Goal: Information Seeking & Learning: Check status

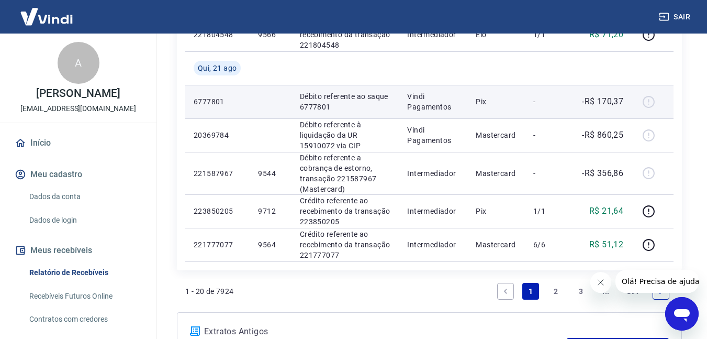
scroll to position [733, 0]
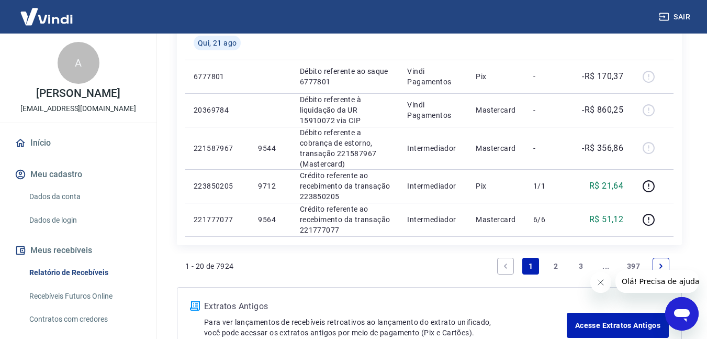
click at [556, 265] on link "2" at bounding box center [556, 266] width 17 height 17
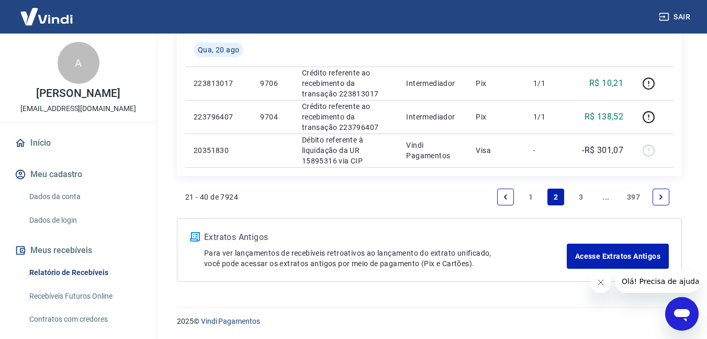
scroll to position [785, 0]
click at [577, 198] on link "3" at bounding box center [581, 196] width 17 height 17
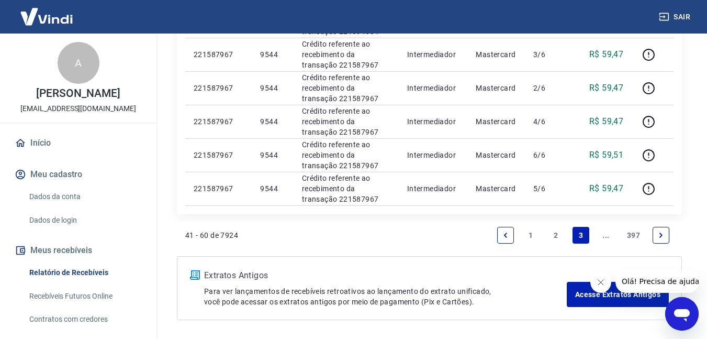
scroll to position [733, 0]
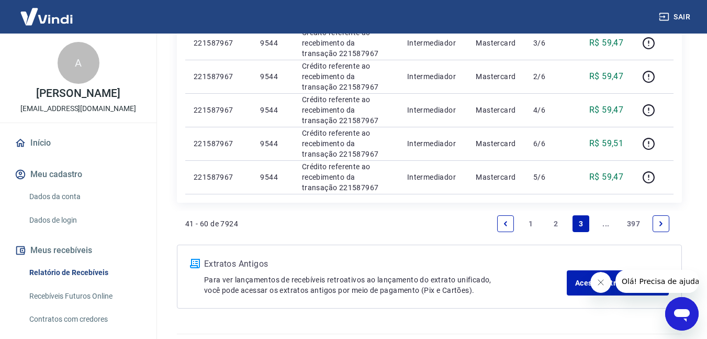
click at [667, 221] on link "Next page" at bounding box center [661, 223] width 17 height 17
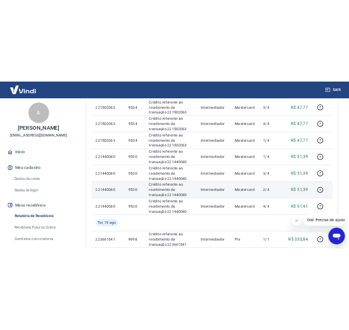
scroll to position [262, 0]
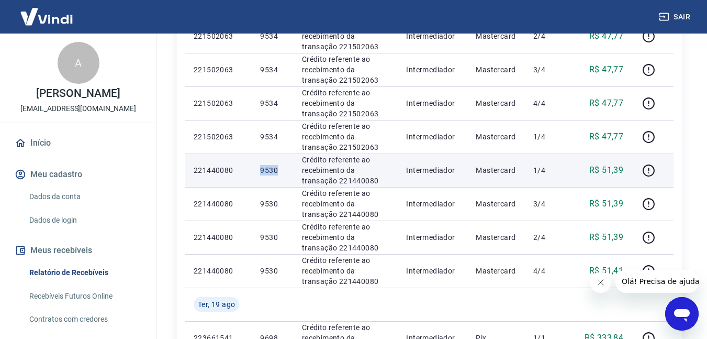
drag, startPoint x: 259, startPoint y: 167, endPoint x: 281, endPoint y: 167, distance: 22.0
click at [281, 167] on td "9530" at bounding box center [272, 169] width 41 height 33
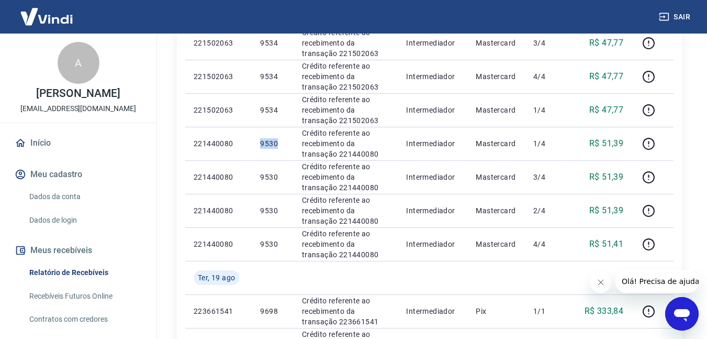
scroll to position [314, 0]
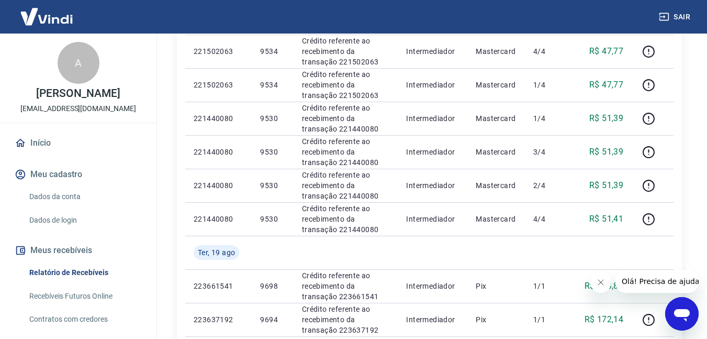
click at [165, 161] on div "Início / Meus Recebíveis / Relatório de Recebíveis Relatório de Recebíveis Saib…" at bounding box center [429, 242] width 530 height 1045
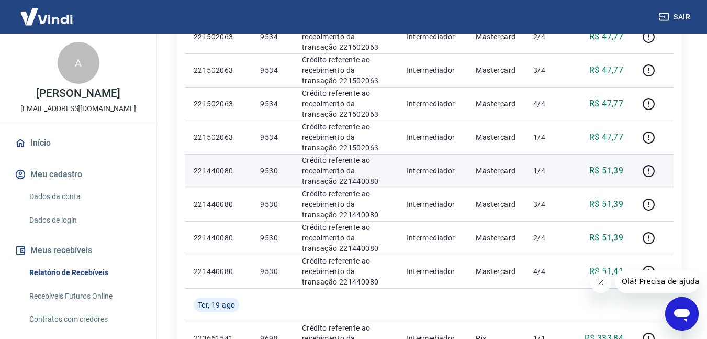
scroll to position [209, 0]
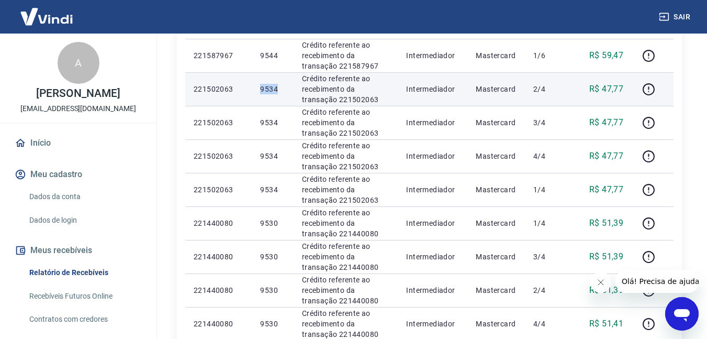
drag, startPoint x: 256, startPoint y: 87, endPoint x: 281, endPoint y: 87, distance: 25.1
click at [281, 87] on td "9534" at bounding box center [272, 88] width 41 height 33
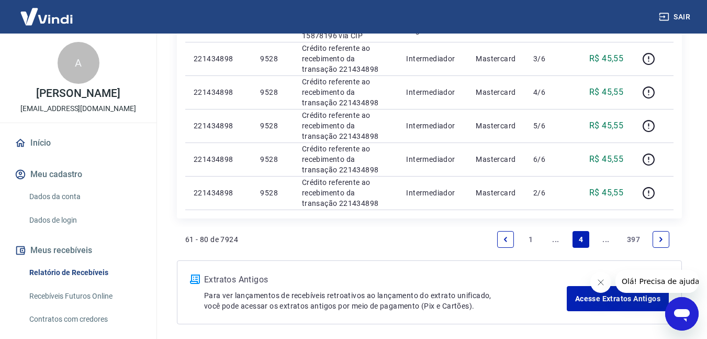
scroll to position [785, 0]
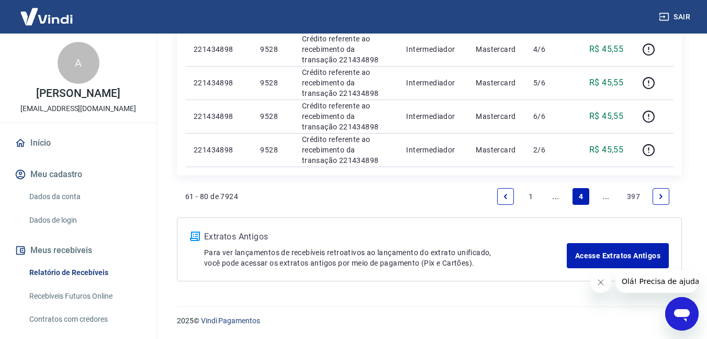
click at [503, 195] on icon "Previous page" at bounding box center [505, 196] width 7 height 7
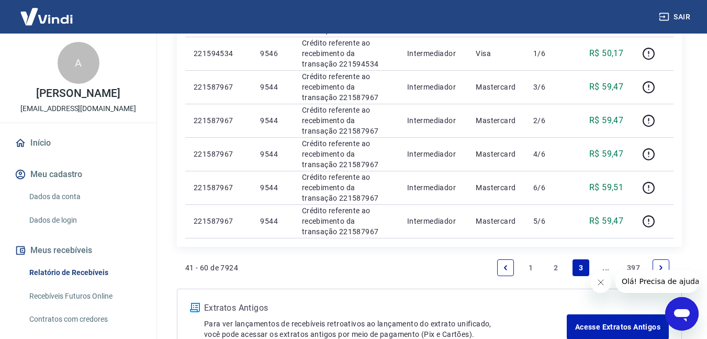
scroll to position [680, 0]
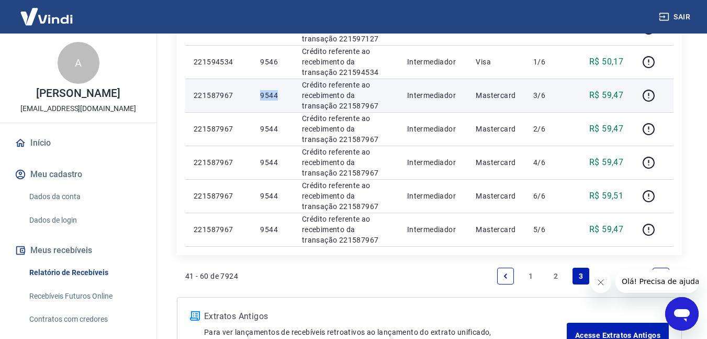
drag, startPoint x: 285, startPoint y: 100, endPoint x: 260, endPoint y: 102, distance: 25.7
click at [260, 102] on td "9544" at bounding box center [272, 95] width 41 height 33
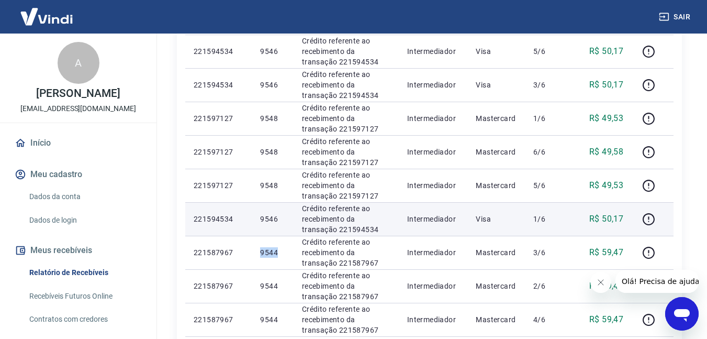
scroll to position [471, 0]
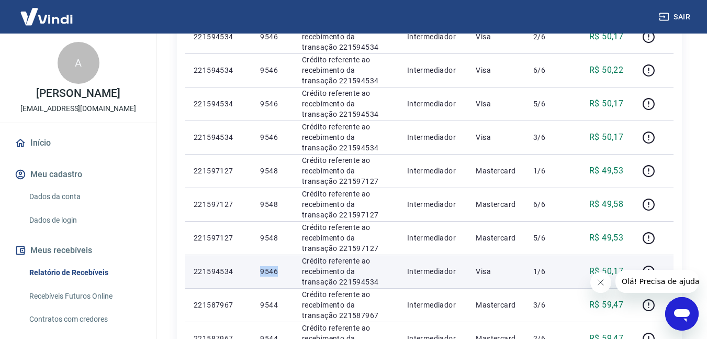
drag, startPoint x: 286, startPoint y: 273, endPoint x: 255, endPoint y: 268, distance: 31.3
click at [255, 268] on td "9546" at bounding box center [272, 270] width 41 height 33
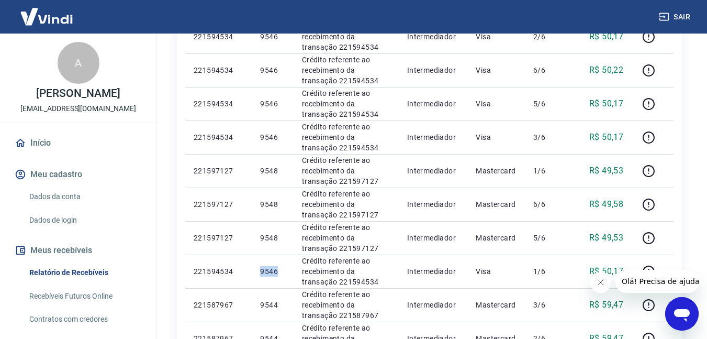
click at [70, 322] on link "Contratos com credores" at bounding box center [84, 318] width 119 height 21
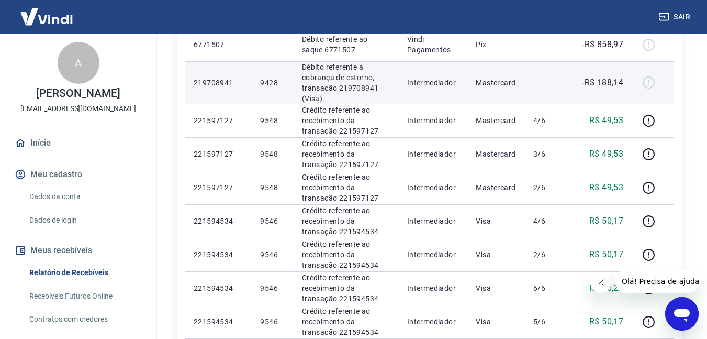
scroll to position [314, 0]
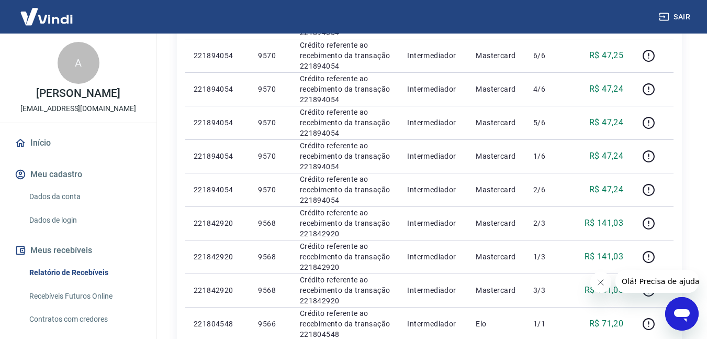
scroll to position [785, 0]
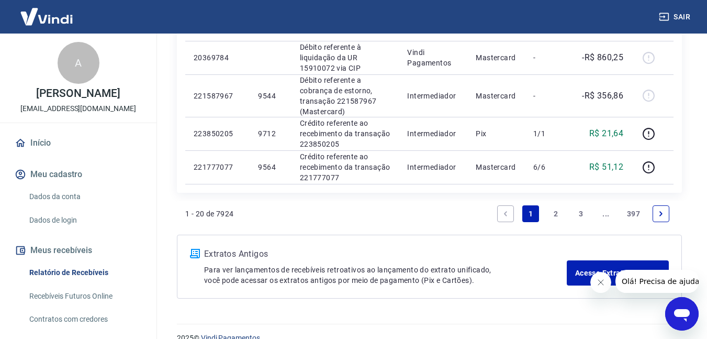
click at [577, 214] on link "3" at bounding box center [581, 213] width 17 height 17
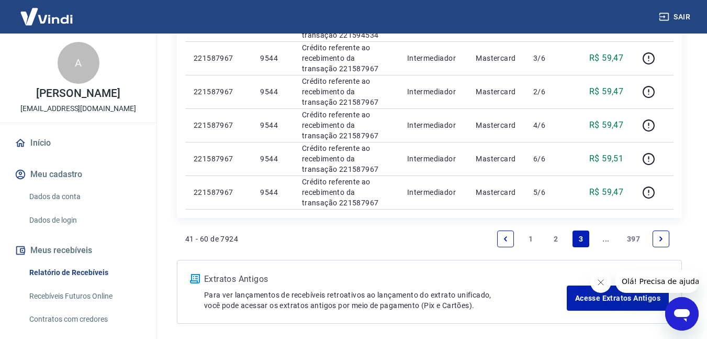
scroll to position [760, 0]
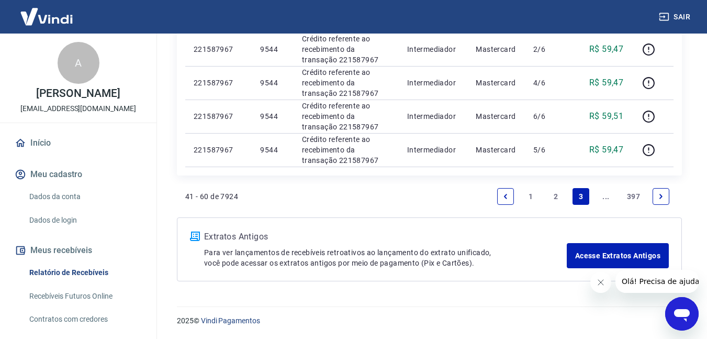
click at [663, 200] on link "Next page" at bounding box center [661, 196] width 17 height 17
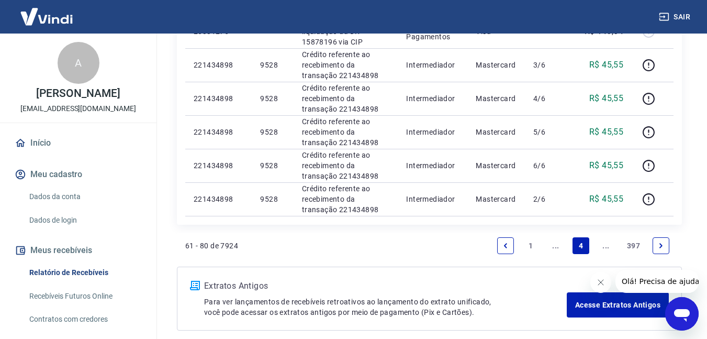
scroll to position [785, 0]
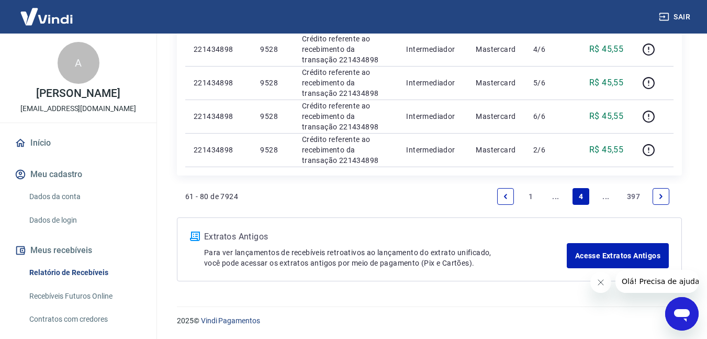
click at [507, 193] on icon "Previous page" at bounding box center [505, 196] width 7 height 7
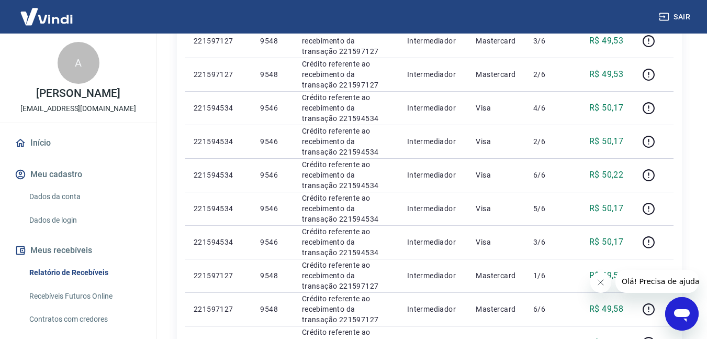
scroll to position [419, 0]
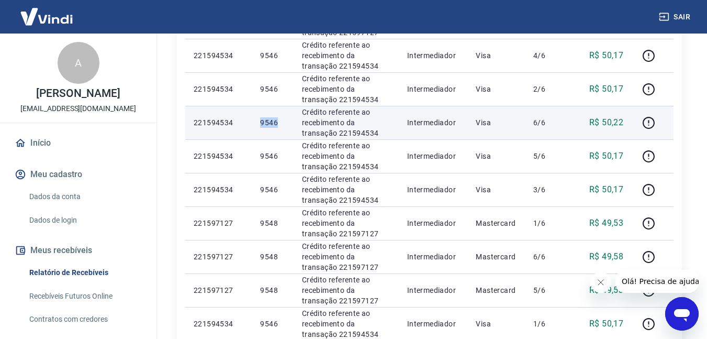
drag, startPoint x: 252, startPoint y: 124, endPoint x: 285, endPoint y: 123, distance: 33.0
click at [285, 123] on td "9546" at bounding box center [272, 122] width 41 height 33
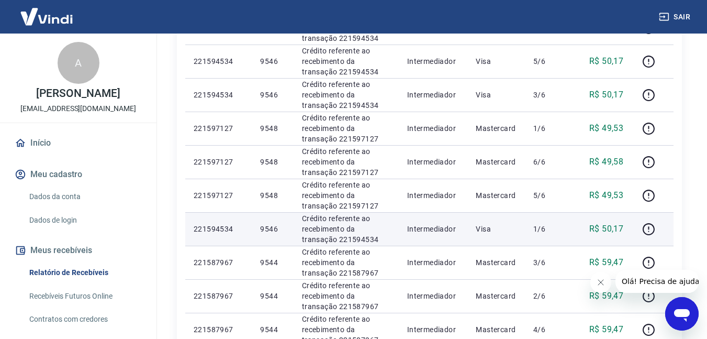
scroll to position [523, 0]
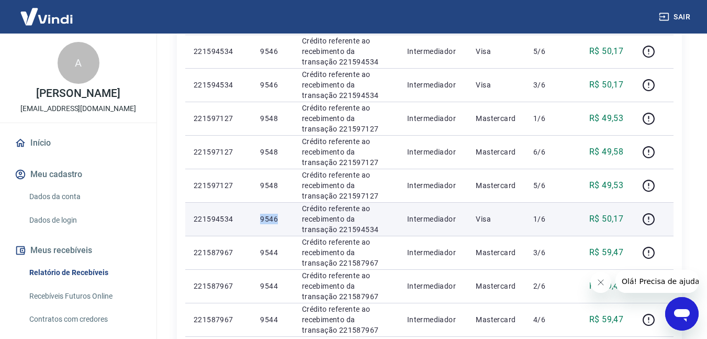
drag, startPoint x: 255, startPoint y: 219, endPoint x: 285, endPoint y: 218, distance: 29.9
click at [285, 218] on td "9546" at bounding box center [272, 218] width 41 height 33
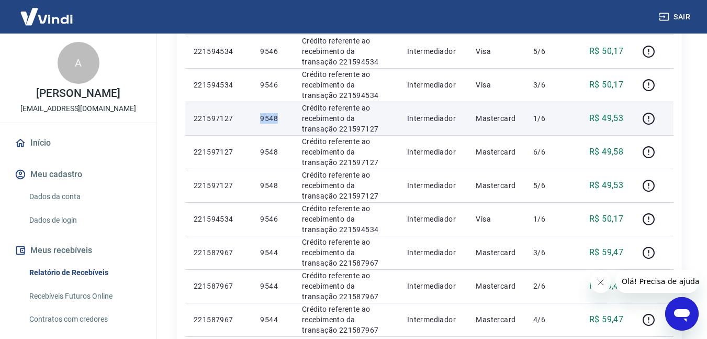
drag, startPoint x: 256, startPoint y: 117, endPoint x: 283, endPoint y: 118, distance: 27.3
click at [283, 118] on td "9548" at bounding box center [272, 118] width 41 height 33
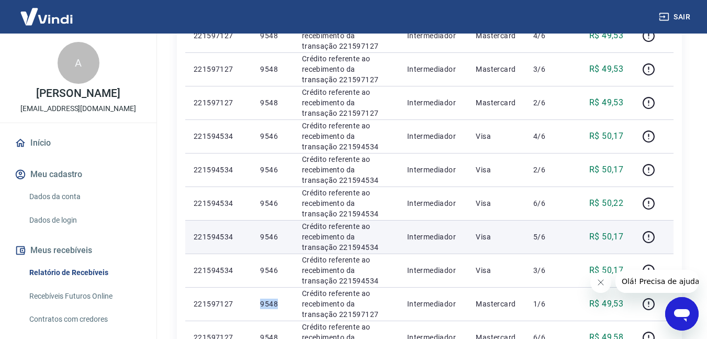
scroll to position [314, 0]
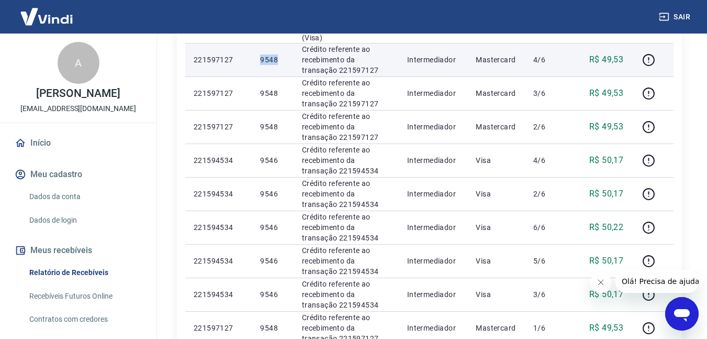
drag, startPoint x: 254, startPoint y: 62, endPoint x: 282, endPoint y: 62, distance: 27.2
click at [282, 62] on td "9548" at bounding box center [272, 59] width 41 height 33
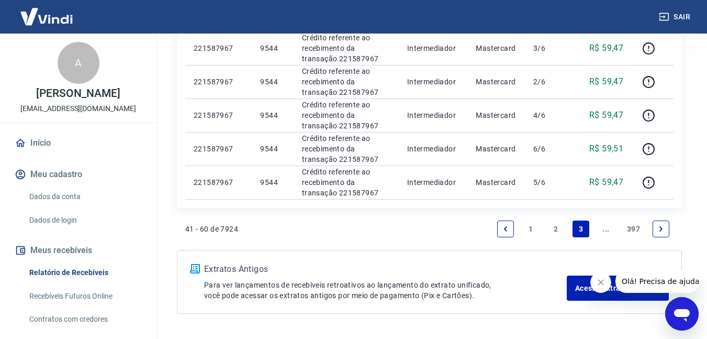
scroll to position [733, 0]
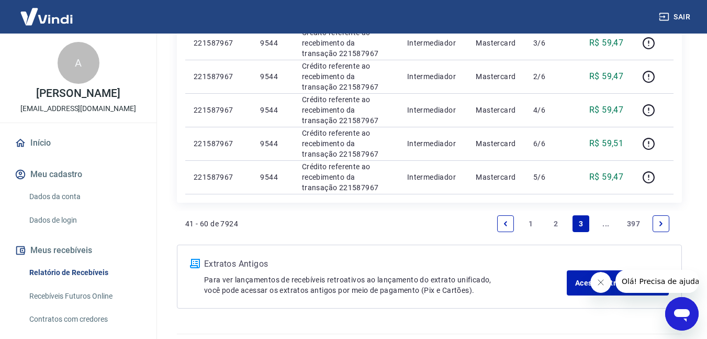
click at [666, 223] on link "Next page" at bounding box center [661, 223] width 17 height 17
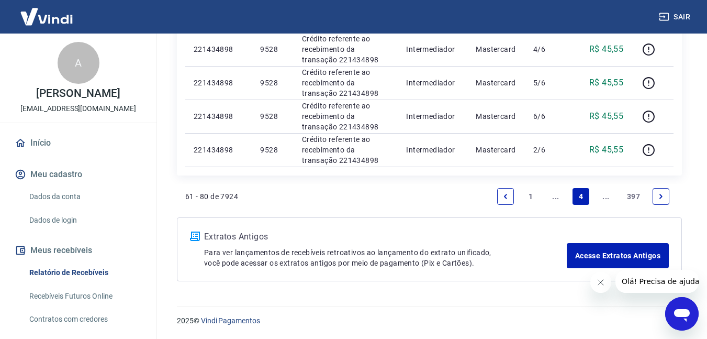
click at [665, 193] on link "Next page" at bounding box center [661, 196] width 17 height 17
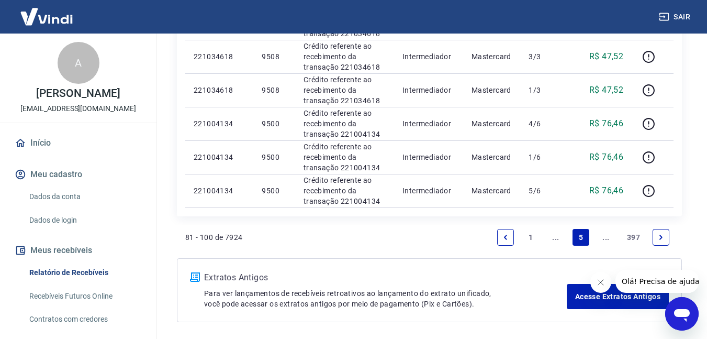
scroll to position [785, 0]
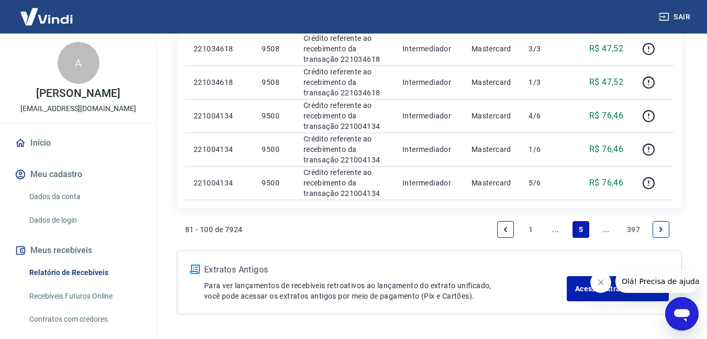
click at [662, 231] on icon "Next page" at bounding box center [660, 229] width 7 height 7
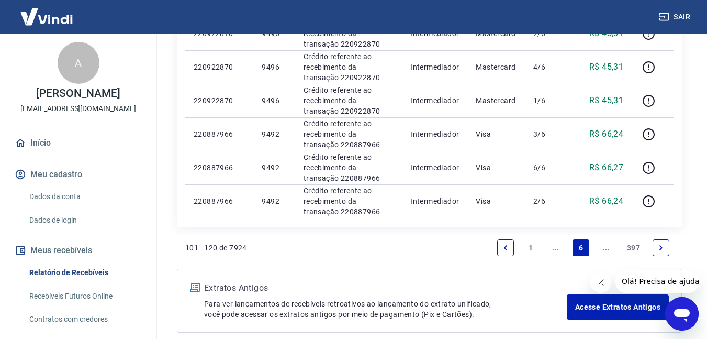
scroll to position [785, 0]
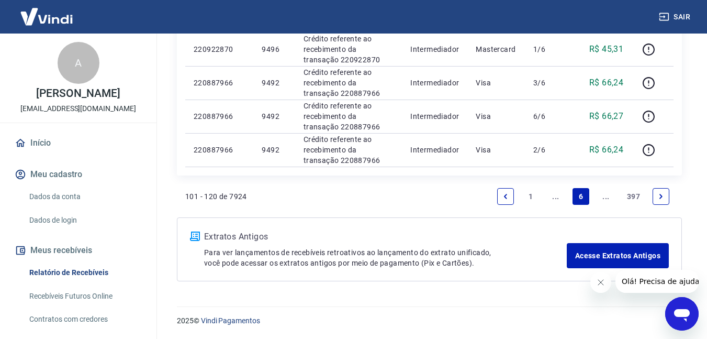
click at [661, 200] on link "Next page" at bounding box center [661, 196] width 17 height 17
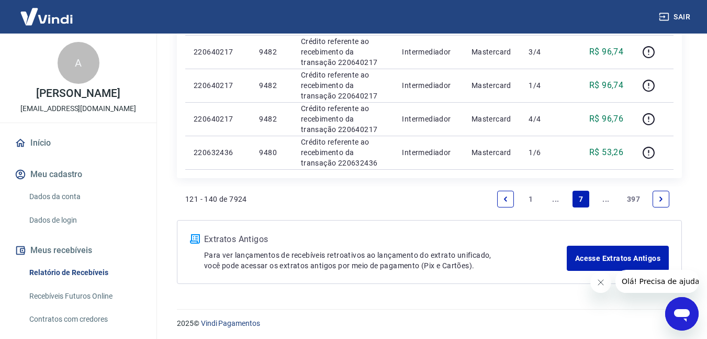
scroll to position [818, 0]
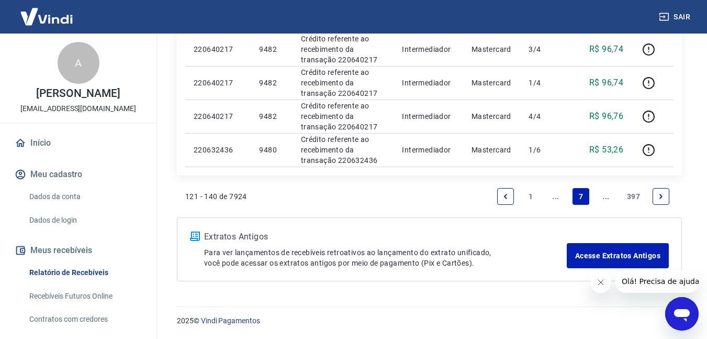
click at [666, 198] on link "Next page" at bounding box center [661, 196] width 17 height 17
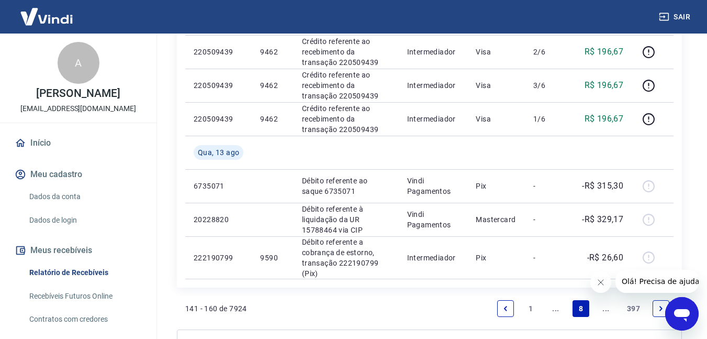
scroll to position [733, 0]
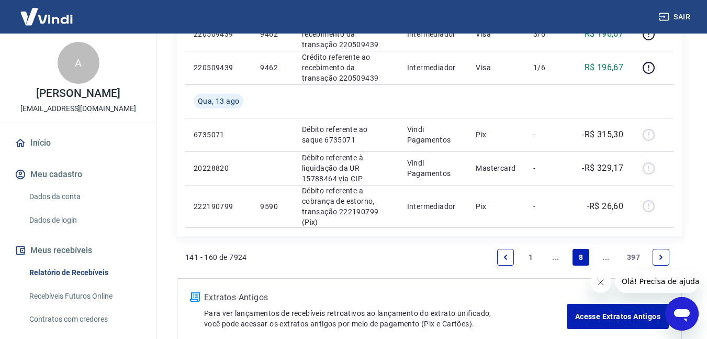
click at [659, 258] on icon "Next page" at bounding box center [660, 256] width 7 height 7
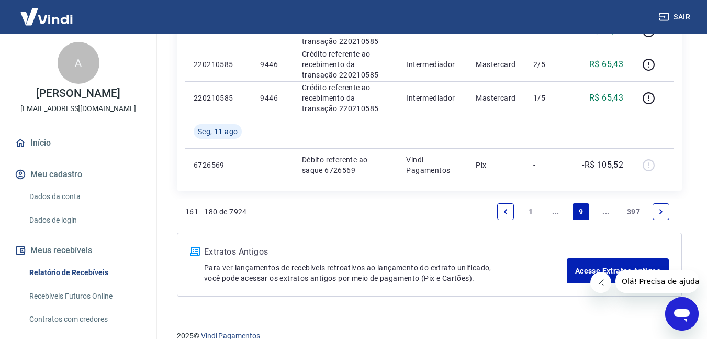
scroll to position [818, 0]
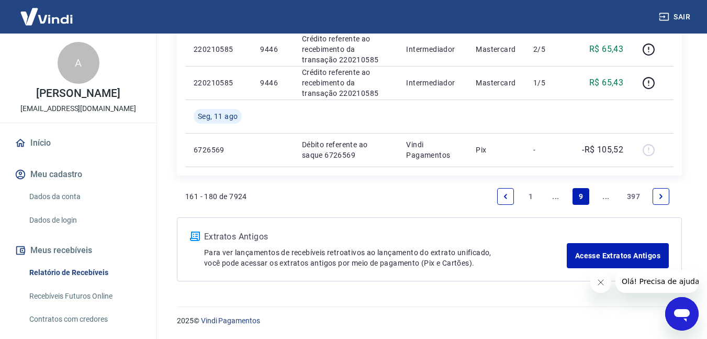
click at [661, 197] on icon "Next page" at bounding box center [661, 196] width 3 height 5
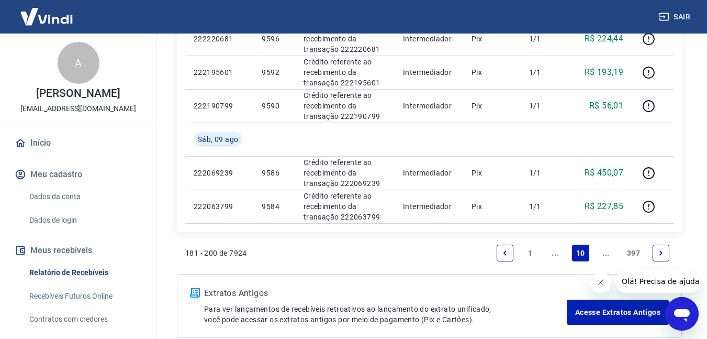
scroll to position [785, 0]
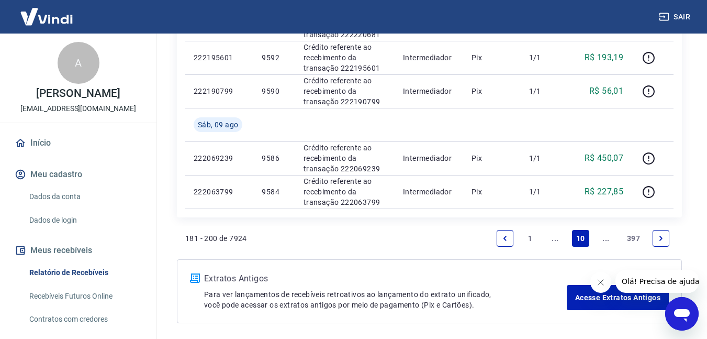
click at [664, 235] on icon "Next page" at bounding box center [660, 237] width 7 height 7
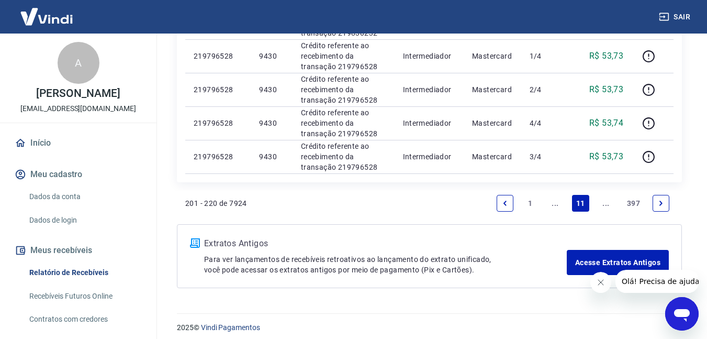
scroll to position [785, 0]
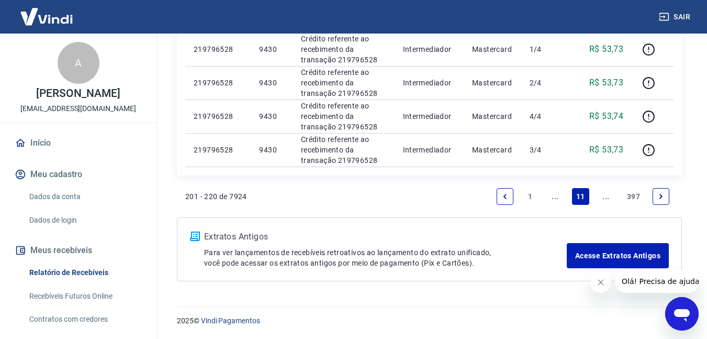
click at [663, 196] on icon "Next page" at bounding box center [660, 196] width 7 height 7
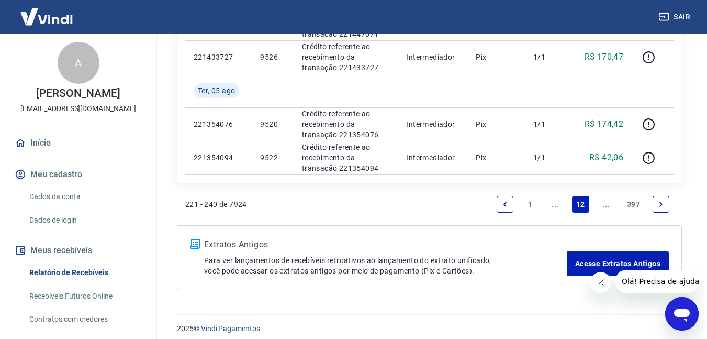
scroll to position [818, 0]
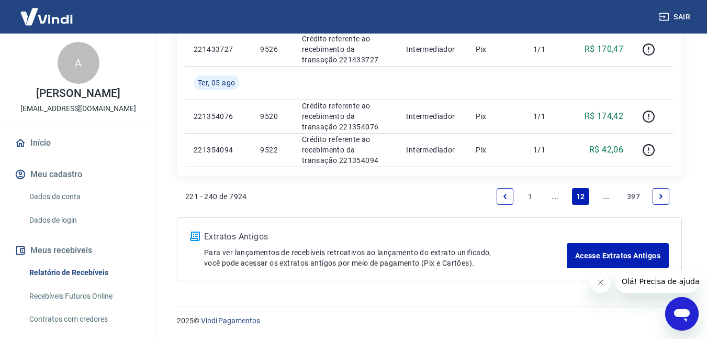
click at [660, 198] on icon "Next page" at bounding box center [661, 196] width 3 height 5
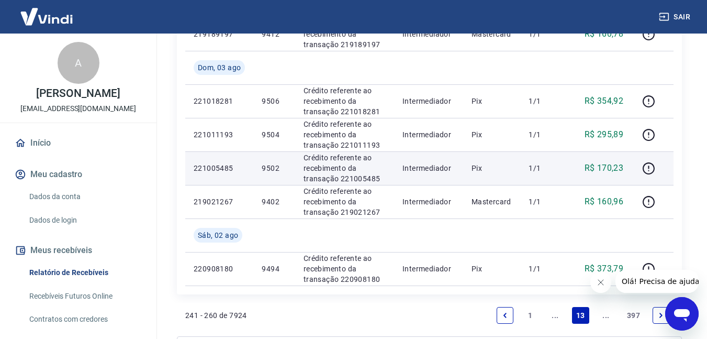
scroll to position [852, 0]
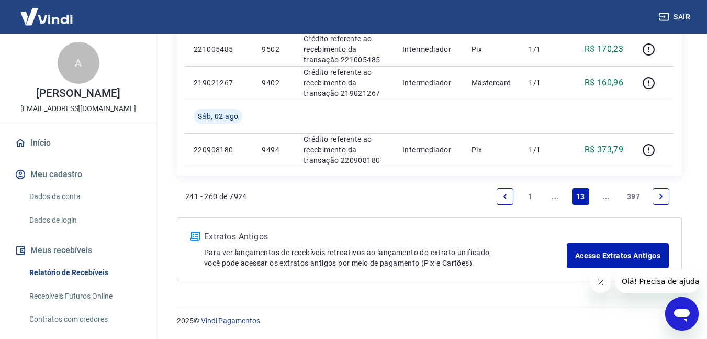
click at [527, 194] on link "1" at bounding box center [530, 196] width 17 height 17
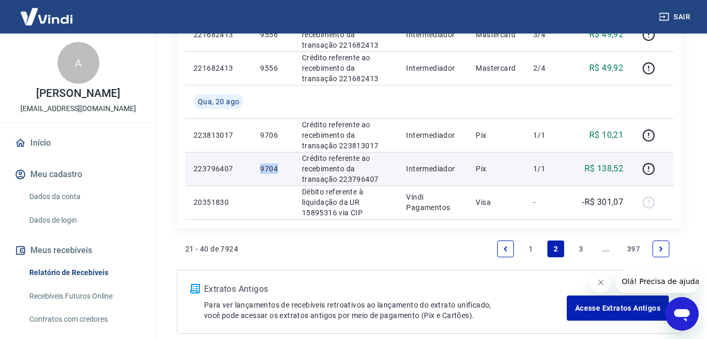
drag, startPoint x: 280, startPoint y: 167, endPoint x: 247, endPoint y: 171, distance: 33.6
click at [247, 171] on tr "223796407 9704 Crédito referente ao recebimento da transação 223796407 Intermed…" at bounding box center [429, 168] width 488 height 33
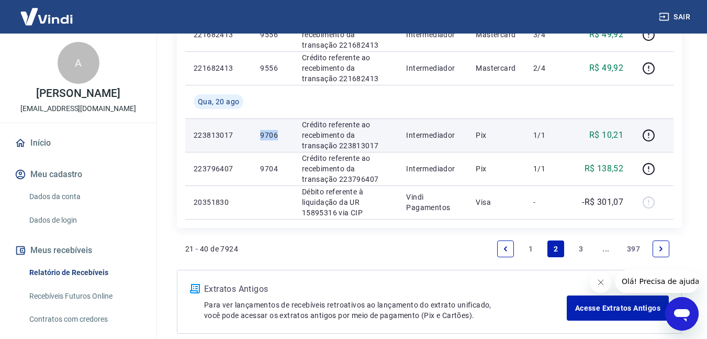
drag, startPoint x: 256, startPoint y: 137, endPoint x: 273, endPoint y: 137, distance: 17.3
click at [276, 137] on td "9706" at bounding box center [272, 134] width 41 height 33
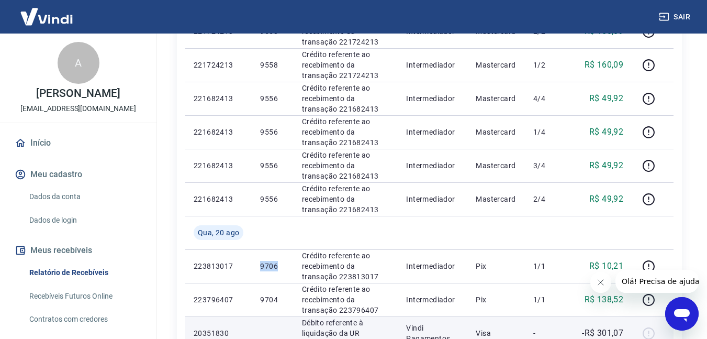
scroll to position [575, 0]
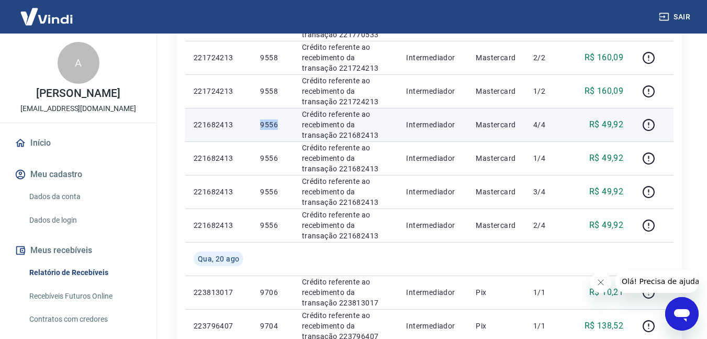
drag, startPoint x: 259, startPoint y: 125, endPoint x: 280, endPoint y: 125, distance: 21.5
click at [280, 125] on td "9556" at bounding box center [272, 124] width 41 height 33
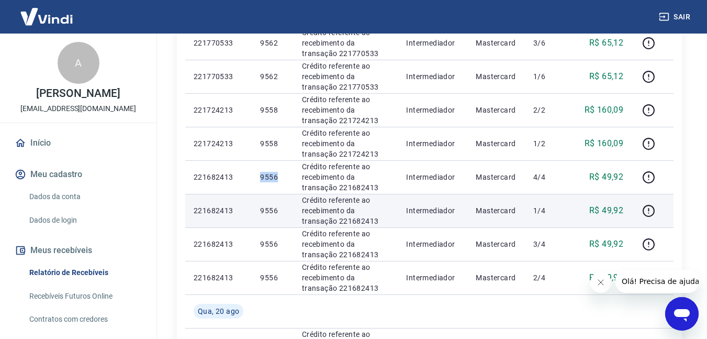
scroll to position [471, 0]
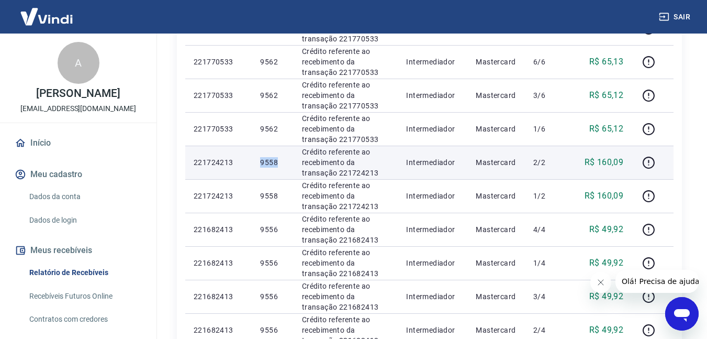
drag, startPoint x: 244, startPoint y: 158, endPoint x: 281, endPoint y: 163, distance: 37.5
click at [281, 163] on tr "221724213 9558 Crédito referente ao recebimento da transação 221724213 Intermed…" at bounding box center [429, 162] width 488 height 33
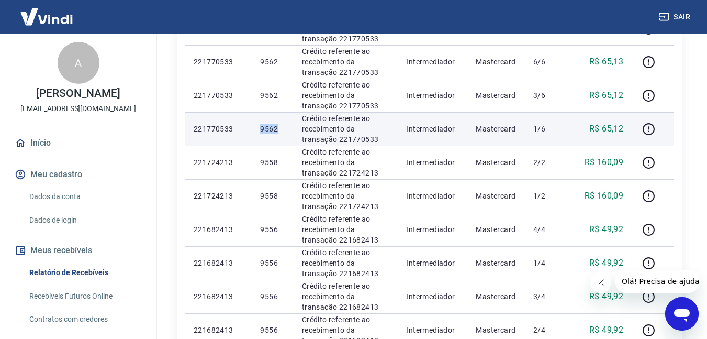
drag, startPoint x: 258, startPoint y: 127, endPoint x: 280, endPoint y: 127, distance: 22.0
click at [280, 127] on td "9562" at bounding box center [272, 128] width 41 height 33
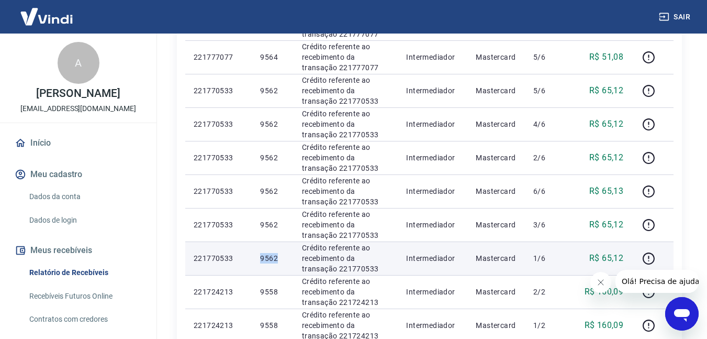
scroll to position [314, 0]
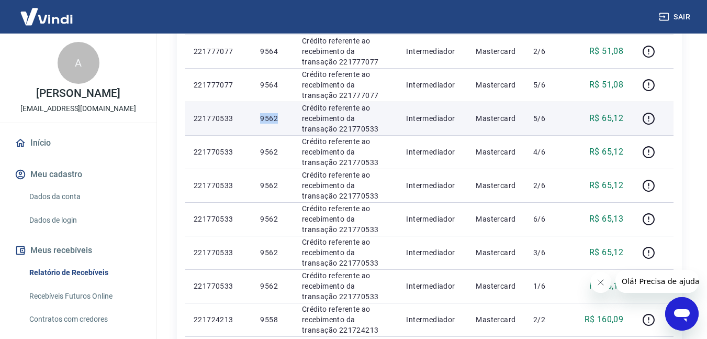
drag, startPoint x: 261, startPoint y: 117, endPoint x: 281, endPoint y: 117, distance: 19.9
click at [281, 117] on p "9562" at bounding box center [272, 118] width 25 height 10
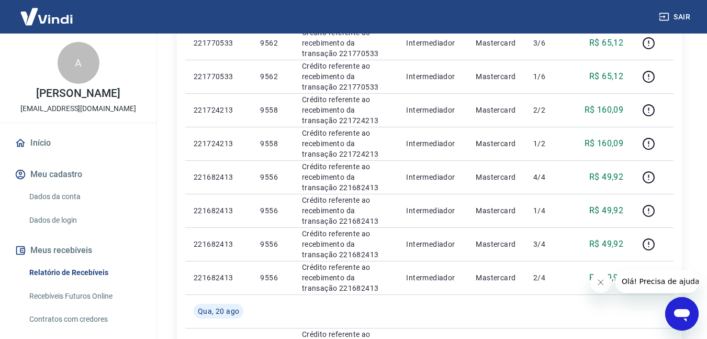
scroll to position [785, 0]
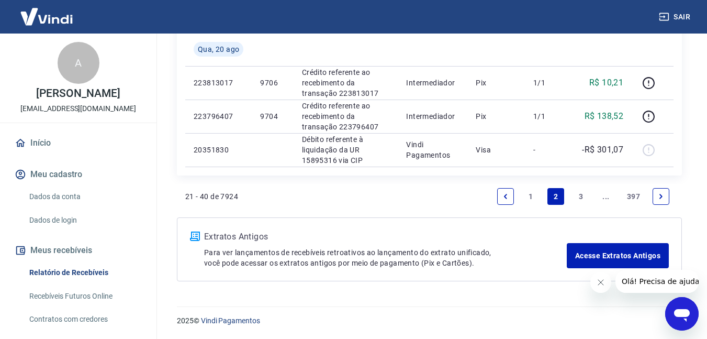
click at [511, 197] on link "Previous page" at bounding box center [505, 196] width 17 height 17
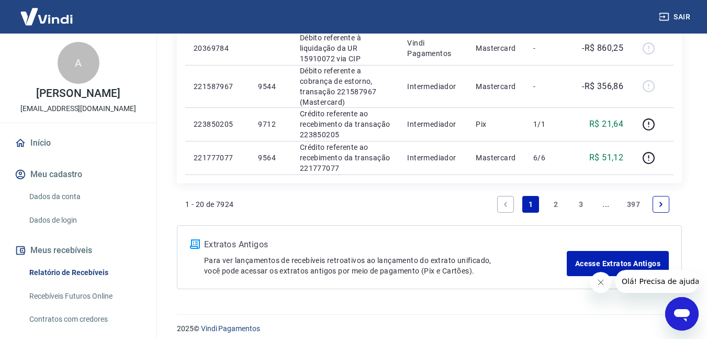
scroll to position [802, 0]
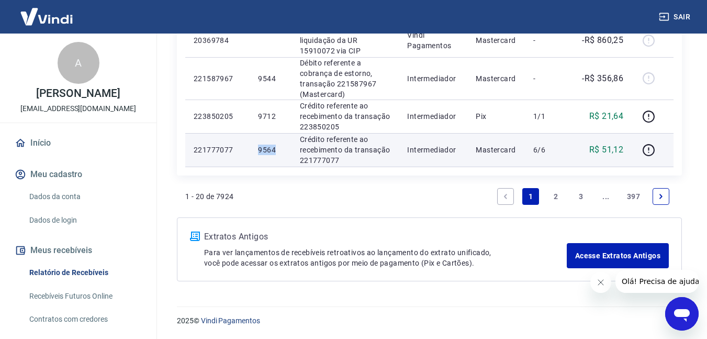
drag, startPoint x: 245, startPoint y: 147, endPoint x: 287, endPoint y: 153, distance: 42.8
click at [287, 153] on tr "221777077 9564 Crédito referente ao recebimento da transação 221777077 Intermed…" at bounding box center [429, 149] width 488 height 33
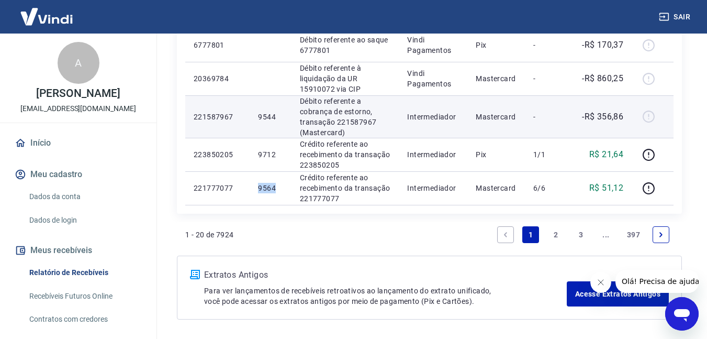
scroll to position [750, 0]
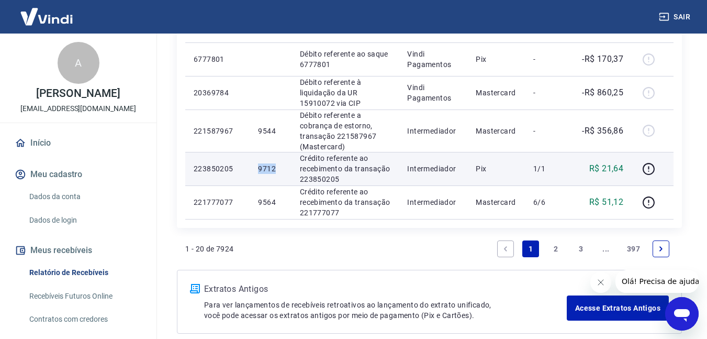
drag, startPoint x: 283, startPoint y: 169, endPoint x: 240, endPoint y: 169, distance: 42.9
click at [240, 169] on tr "223850205 9712 Crédito referente ao recebimento da transação 223850205 Intermed…" at bounding box center [429, 168] width 488 height 33
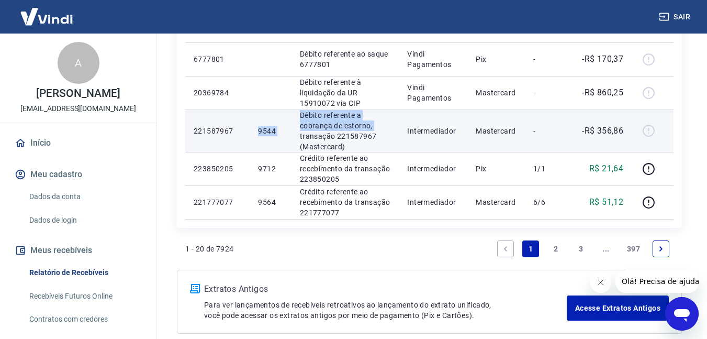
drag, startPoint x: 277, startPoint y: 135, endPoint x: 294, endPoint y: 138, distance: 16.4
click at [294, 138] on tr "221587967 9544 Débito referente a cobrança de estorno, transação 221587967 (Mas…" at bounding box center [429, 130] width 488 height 42
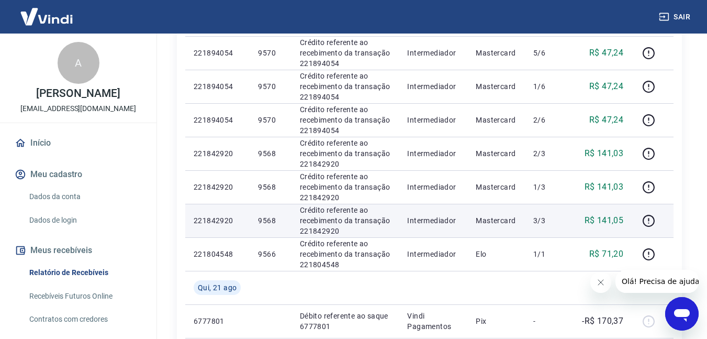
scroll to position [436, 0]
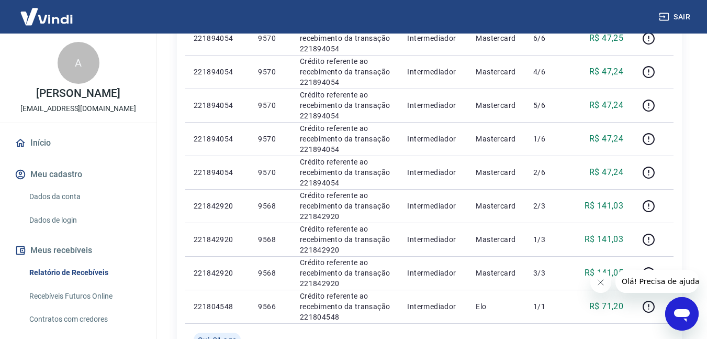
click at [598, 284] on icon "Fechar mensagem da empresa" at bounding box center [600, 282] width 8 height 8
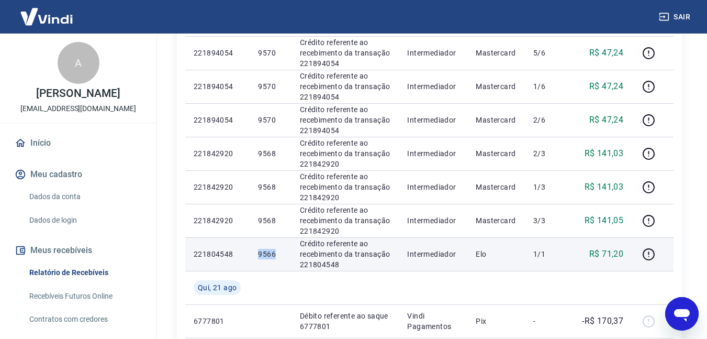
drag, startPoint x: 256, startPoint y: 256, endPoint x: 283, endPoint y: 256, distance: 26.7
click at [283, 256] on td "9566" at bounding box center [270, 253] width 41 height 33
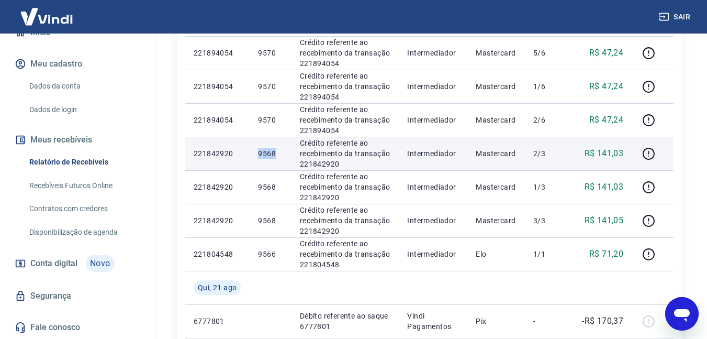
drag, startPoint x: 282, startPoint y: 152, endPoint x: 258, endPoint y: 151, distance: 24.1
click at [258, 151] on td "9568" at bounding box center [270, 153] width 41 height 33
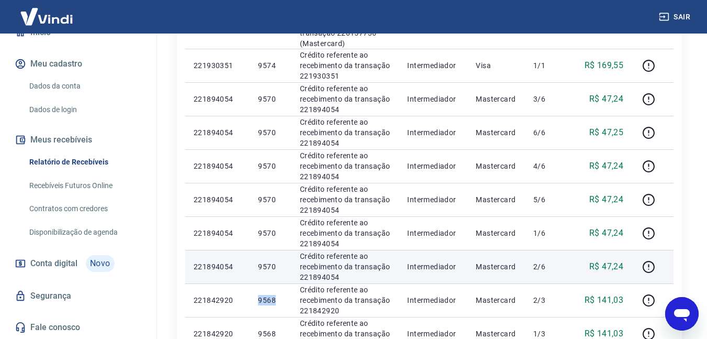
scroll to position [331, 0]
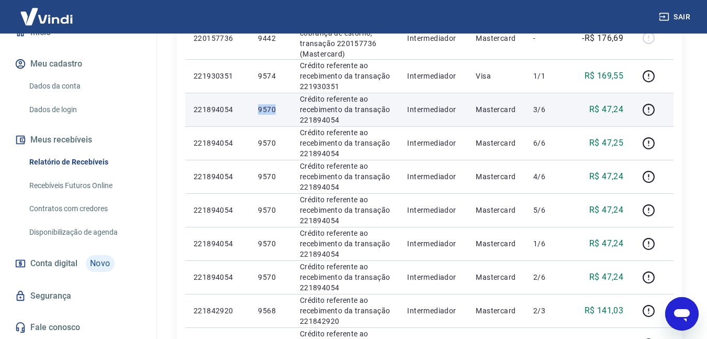
drag, startPoint x: 278, startPoint y: 106, endPoint x: 251, endPoint y: 103, distance: 26.9
click at [251, 103] on td "9570" at bounding box center [270, 109] width 41 height 33
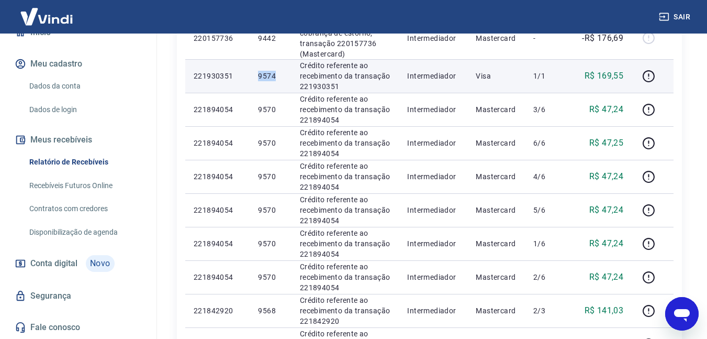
drag, startPoint x: 264, startPoint y: 79, endPoint x: 250, endPoint y: 76, distance: 14.4
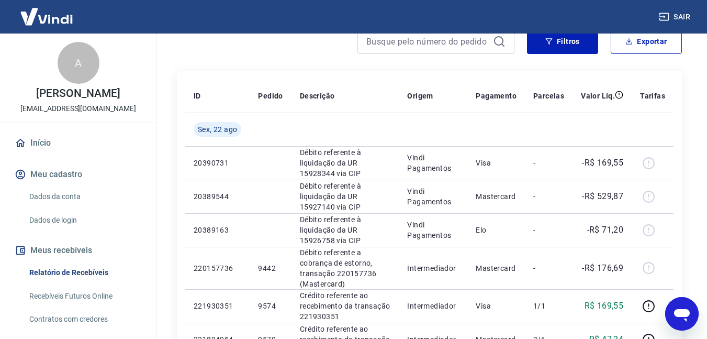
scroll to position [105, 0]
